Goal: Information Seeking & Learning: Learn about a topic

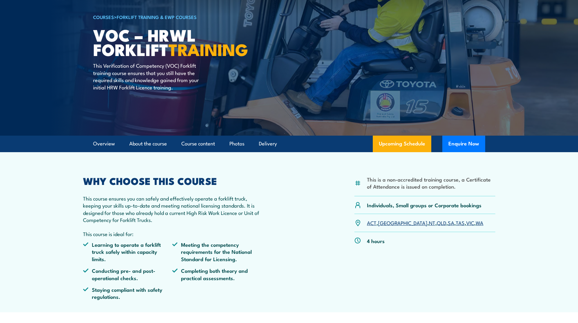
scroll to position [40, 0]
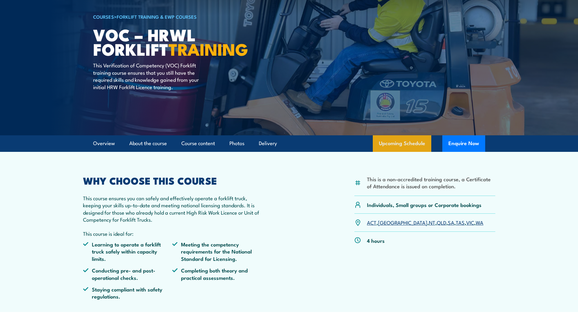
click at [401, 144] on link "Upcoming Schedule" at bounding box center [402, 143] width 59 height 17
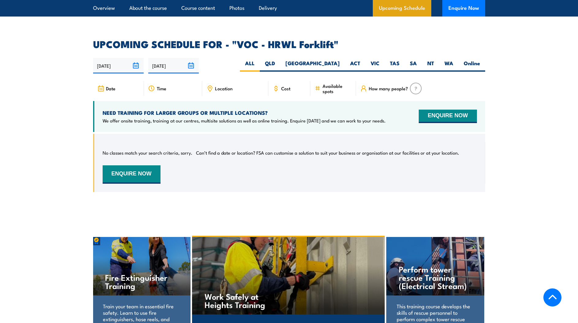
scroll to position [910, 0]
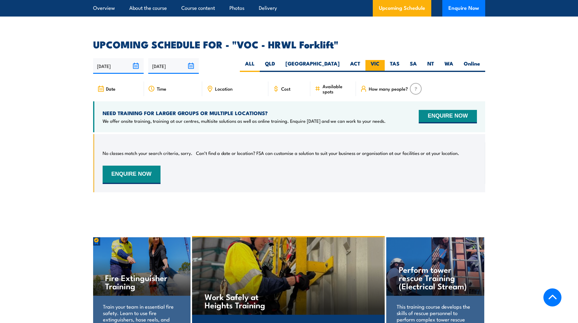
click at [371, 60] on label "VIC" at bounding box center [375, 66] width 19 height 12
click at [380, 60] on input "VIC" at bounding box center [382, 62] width 4 height 4
radio input "true"
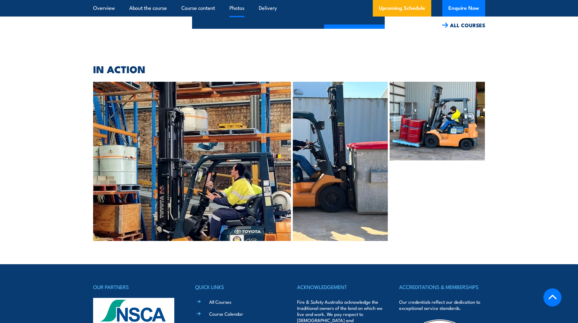
scroll to position [1310, 0]
